Goal: Find specific fact: Find specific fact

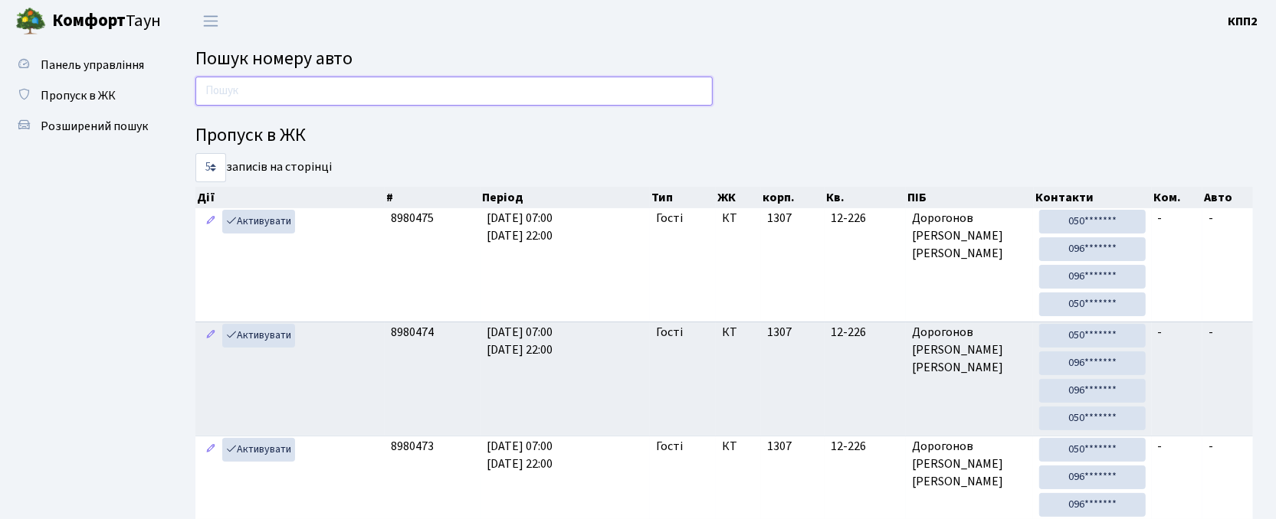
drag, startPoint x: 231, startPoint y: 92, endPoint x: 245, endPoint y: 83, distance: 17.2
click at [231, 92] on input "text" at bounding box center [453, 91] width 517 height 29
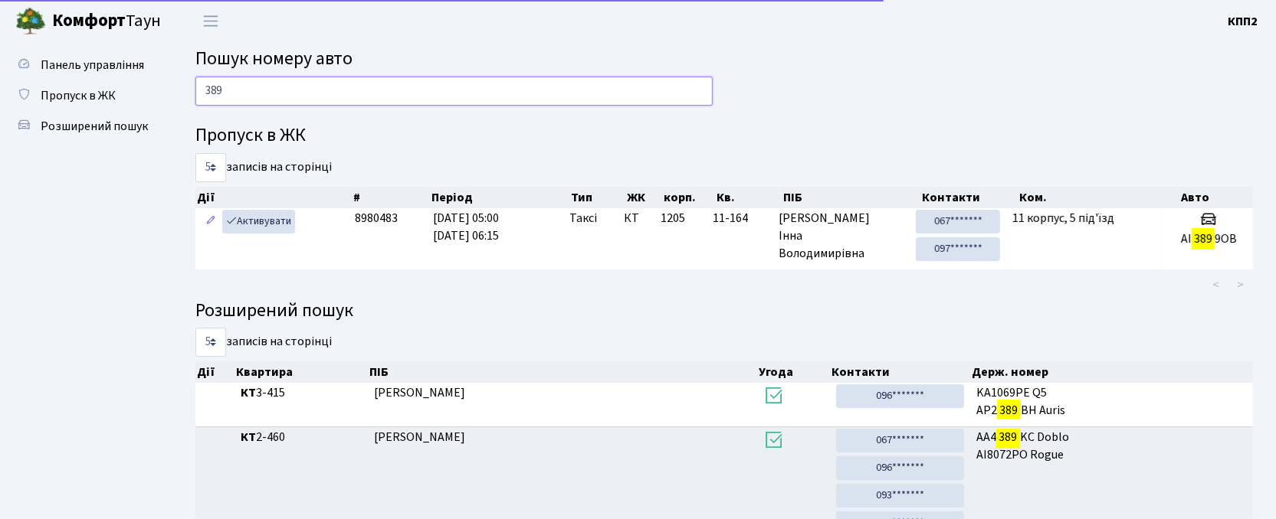
type input "3899"
